Goal: Contribute content

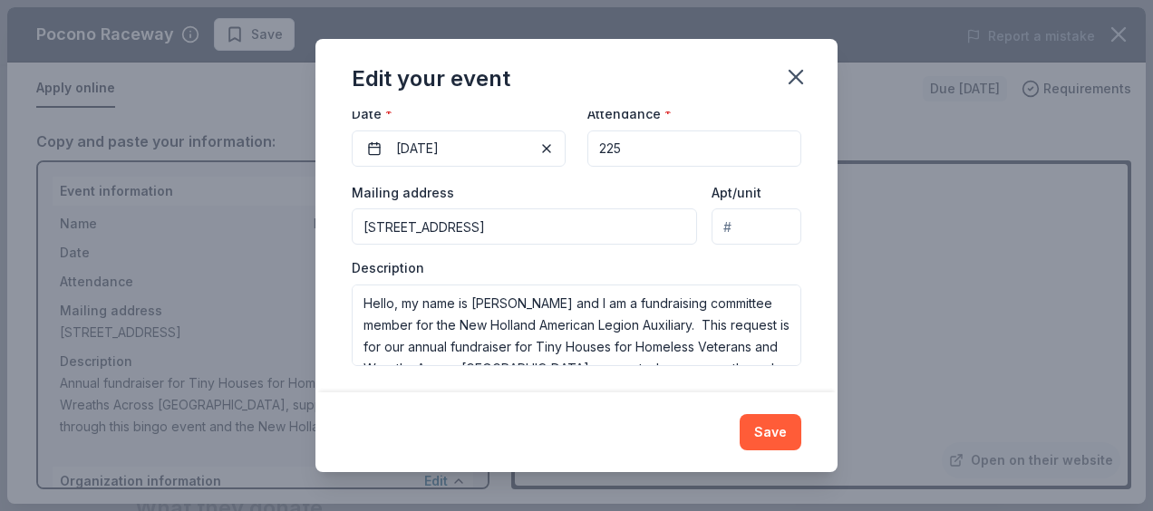
click at [584, 341] on textarea "Hello, my name is [PERSON_NAME] and I am a fundraising committee member for the…" at bounding box center [577, 326] width 450 height 82
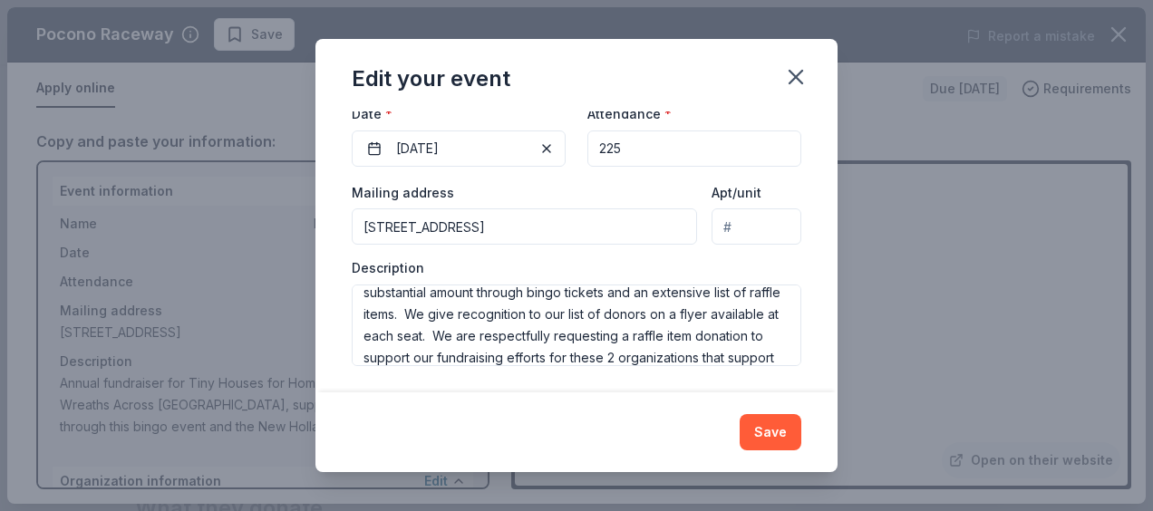
scroll to position [185, 0]
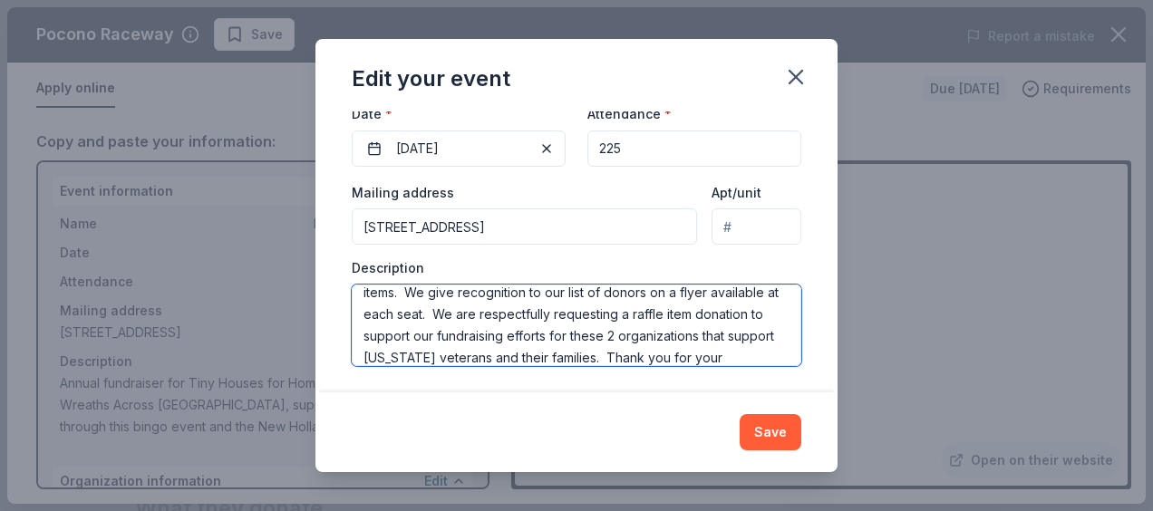
click at [420, 335] on textarea "Hello, my name is [PERSON_NAME] and I am a fundraising committee member for the…" at bounding box center [577, 326] width 450 height 82
click at [720, 350] on textarea "Hello, my name is [PERSON_NAME] and I am a fundraising committee member for the…" at bounding box center [577, 326] width 450 height 82
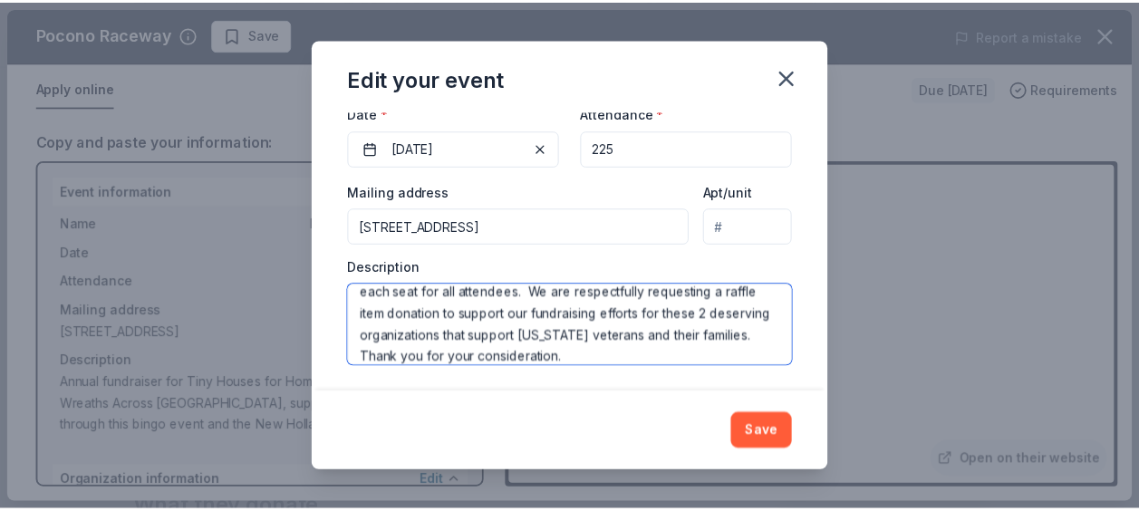
scroll to position [239, 0]
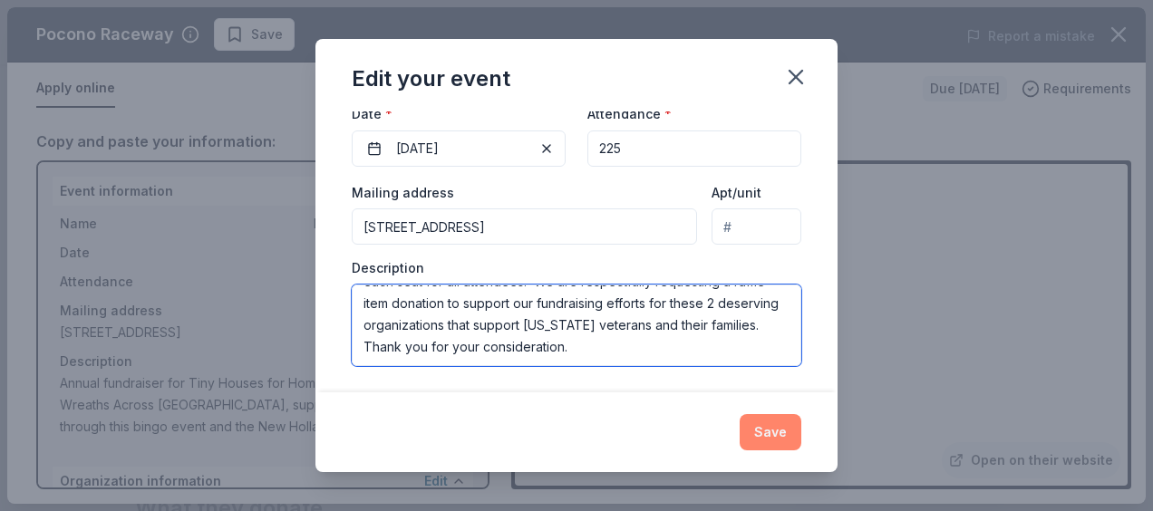
type textarea "Hello, my name is [PERSON_NAME] and I am a fundraising committee member for the…"
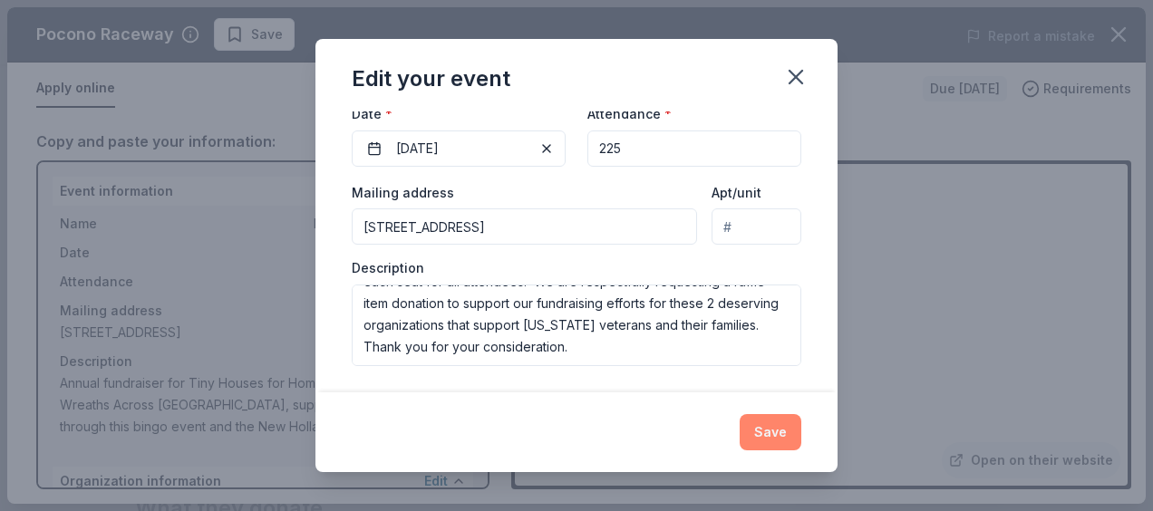
click at [777, 431] on button "Save" at bounding box center [771, 432] width 62 height 36
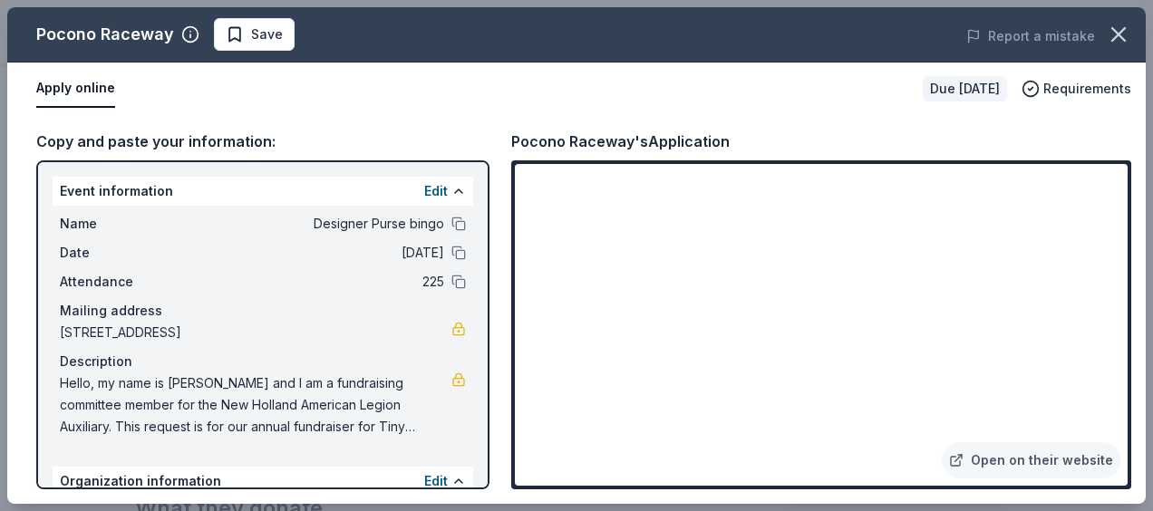
click at [65, 382] on span "Hello, my name is [PERSON_NAME] and I am a fundraising committee member for the…" at bounding box center [256, 405] width 392 height 65
click at [63, 384] on span "Hello, my name is [PERSON_NAME] and I am a fundraising committee member for the…" at bounding box center [256, 405] width 392 height 65
click at [251, 33] on span "Save" at bounding box center [267, 35] width 32 height 22
click at [1113, 32] on icon "button" at bounding box center [1118, 34] width 25 height 25
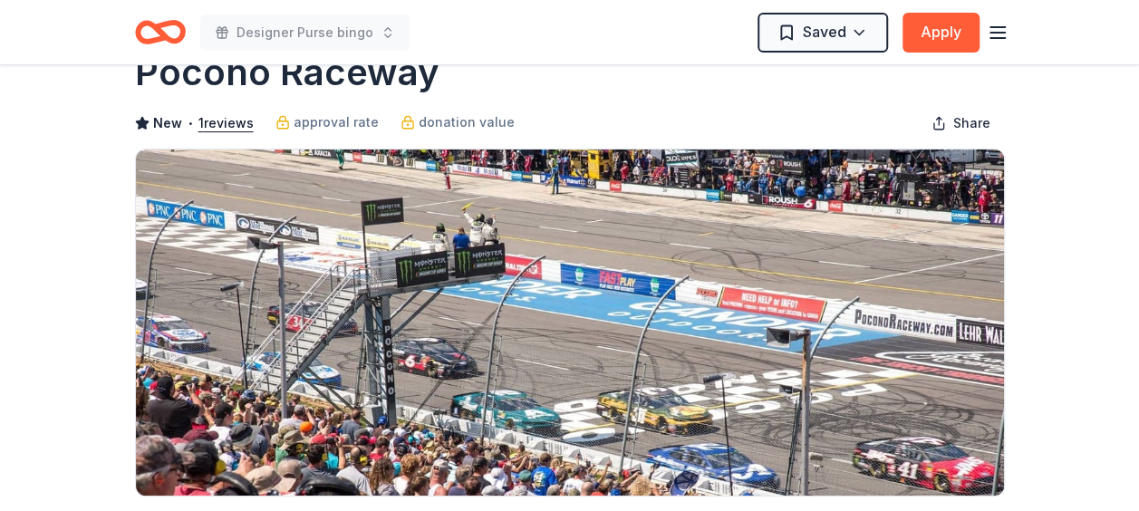
scroll to position [0, 0]
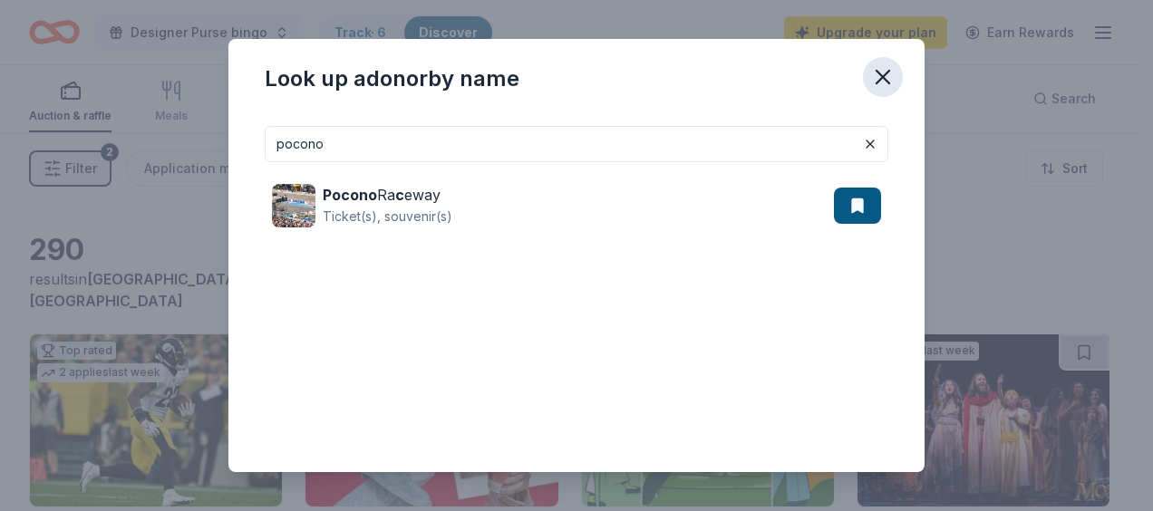
click at [883, 74] on icon "button" at bounding box center [883, 77] width 13 height 13
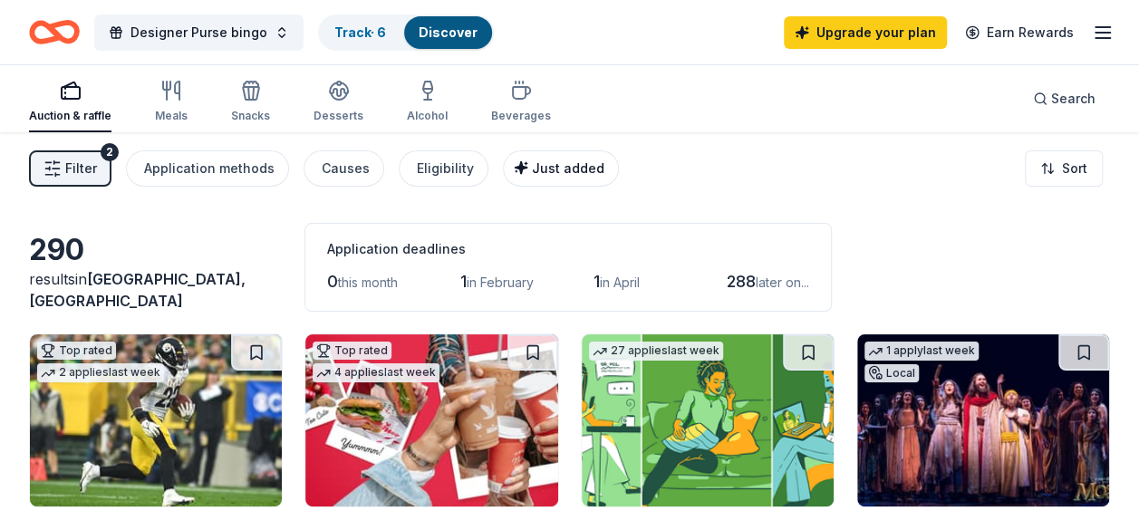
click at [544, 163] on span "Just added" at bounding box center [568, 167] width 73 height 15
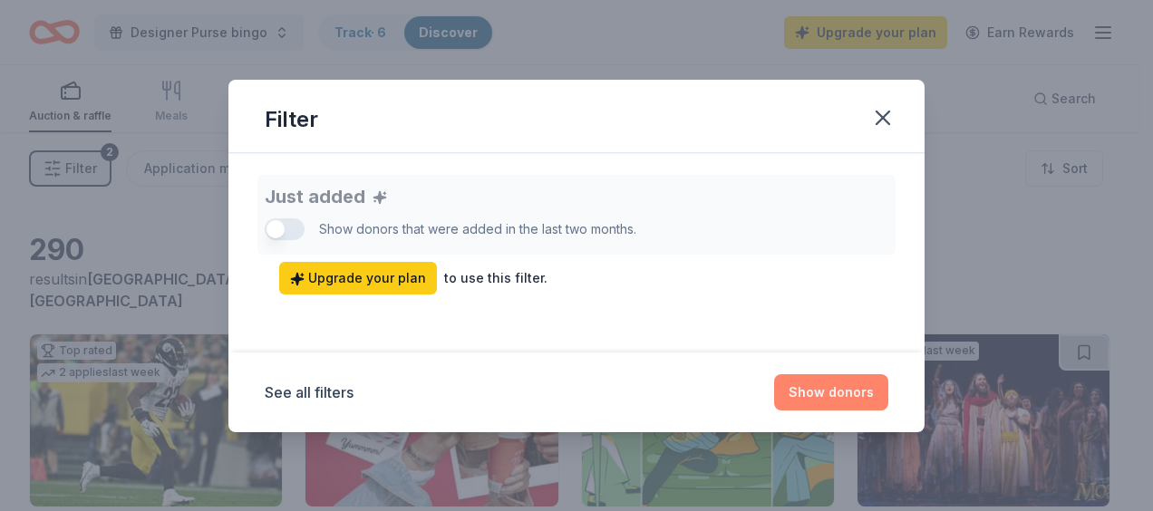
click at [823, 380] on button "Show donors" at bounding box center [831, 392] width 114 height 36
